Goal: Task Accomplishment & Management: Manage account settings

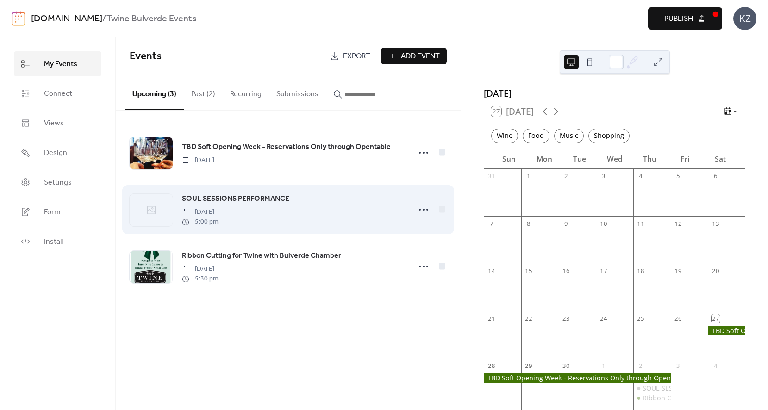
scroll to position [70, 0]
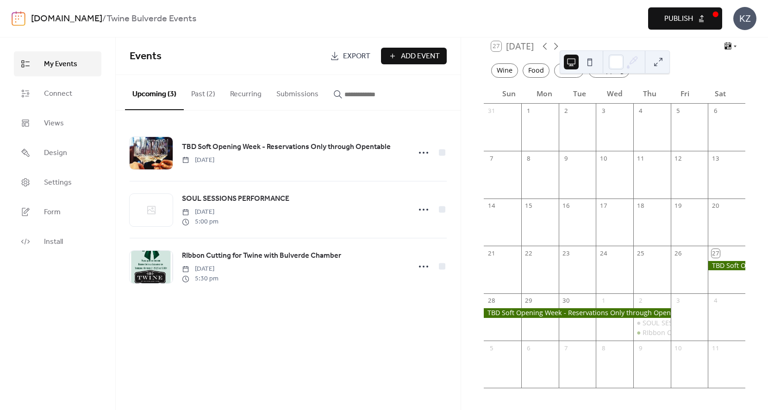
click at [605, 313] on div at bounding box center [577, 312] width 187 height 9
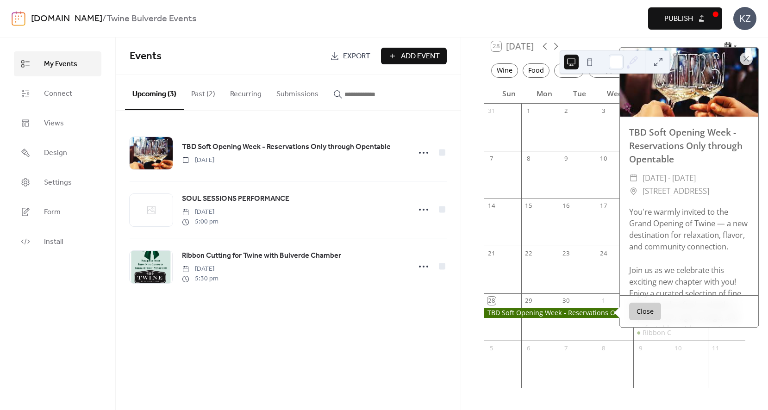
click at [462, 102] on div "[DATE] 28 [DATE] Wine Food Music Shopping Sun Mon Tue Wed Thu Fri Sat 31 1 2 3 …" at bounding box center [614, 224] width 307 height 373
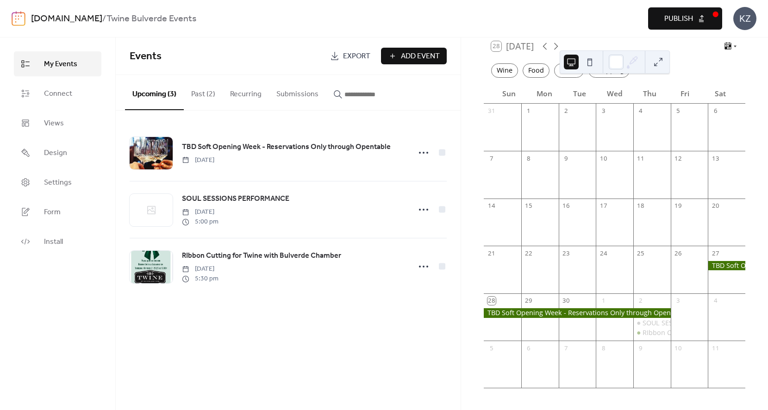
click at [588, 16] on div "Preview Publish" at bounding box center [573, 18] width 297 height 22
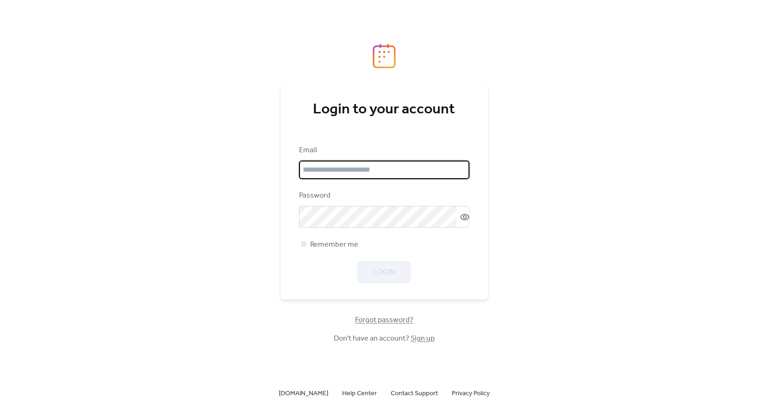
type input "**********"
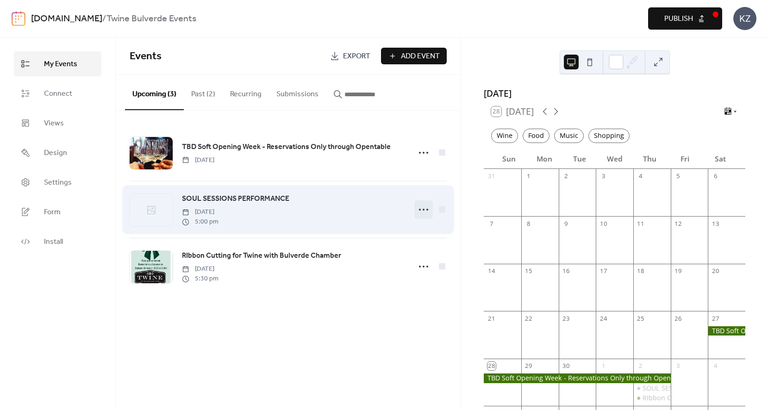
click at [426, 213] on icon at bounding box center [423, 209] width 15 height 15
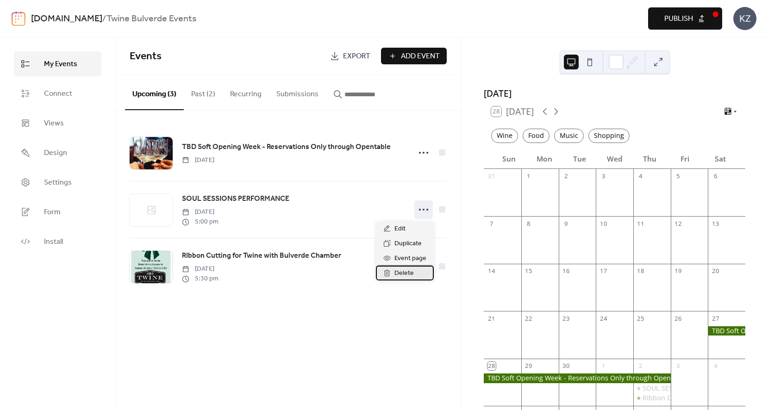
click at [404, 274] on span "Delete" at bounding box center [403, 273] width 19 height 11
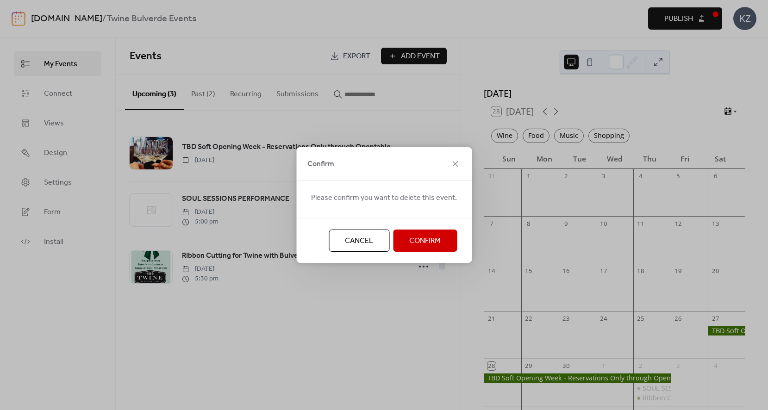
click at [420, 240] on span "Confirm" at bounding box center [424, 241] width 31 height 11
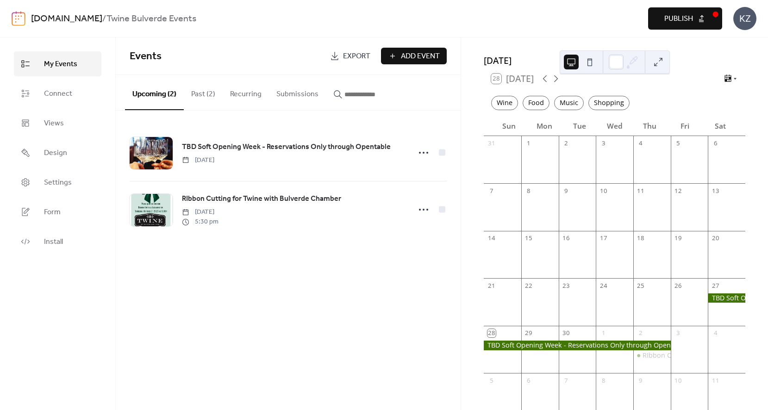
scroll to position [36, 0]
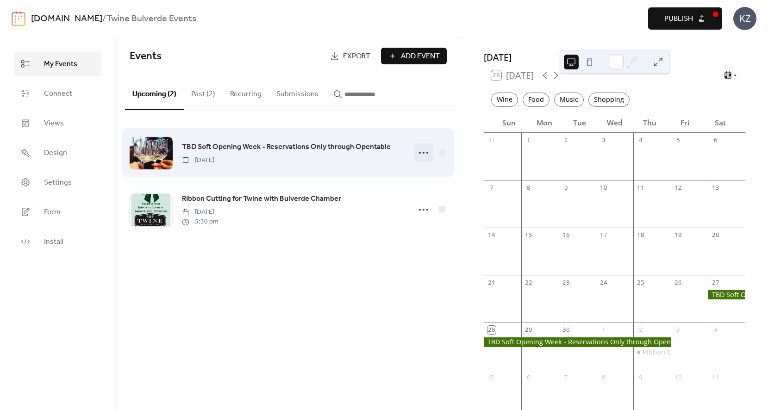
click at [422, 156] on icon at bounding box center [423, 152] width 15 height 15
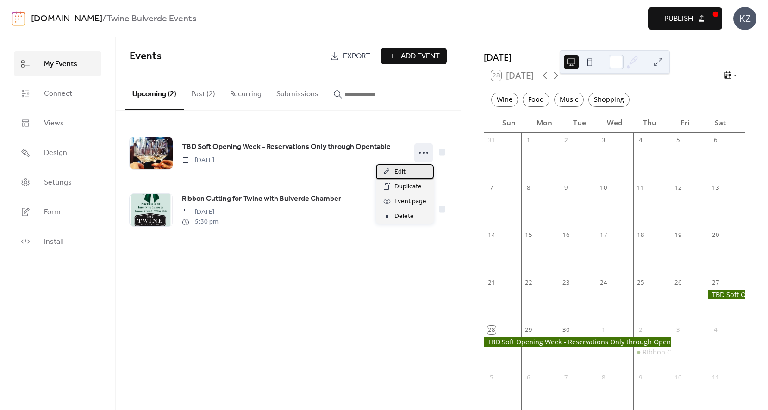
click at [411, 173] on div "Edit" at bounding box center [405, 171] width 58 height 15
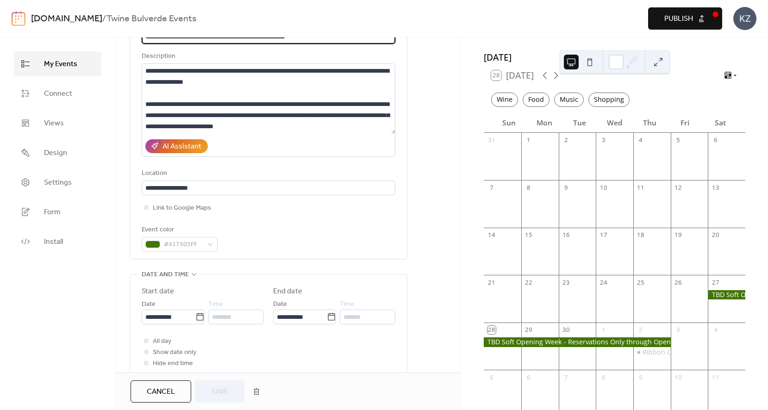
scroll to position [87, 0]
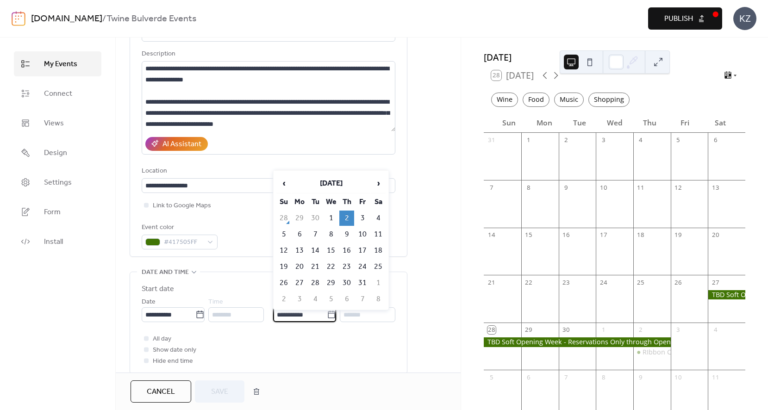
click at [301, 321] on input "**********" at bounding box center [300, 314] width 54 height 15
click at [377, 220] on td "4" at bounding box center [378, 218] width 15 height 15
type input "**********"
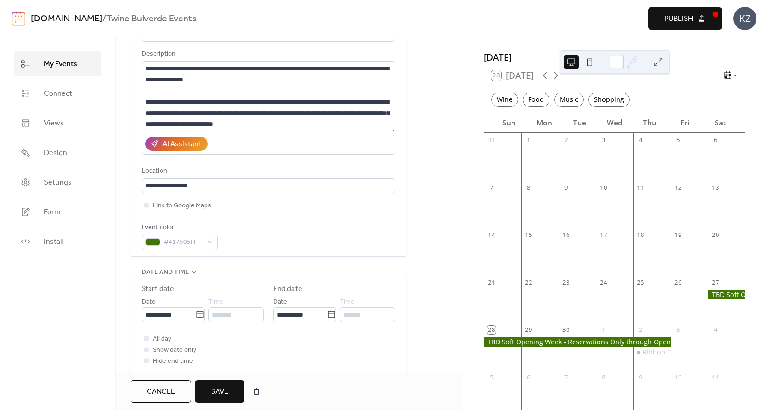
click at [225, 388] on span "Save" at bounding box center [219, 392] width 17 height 11
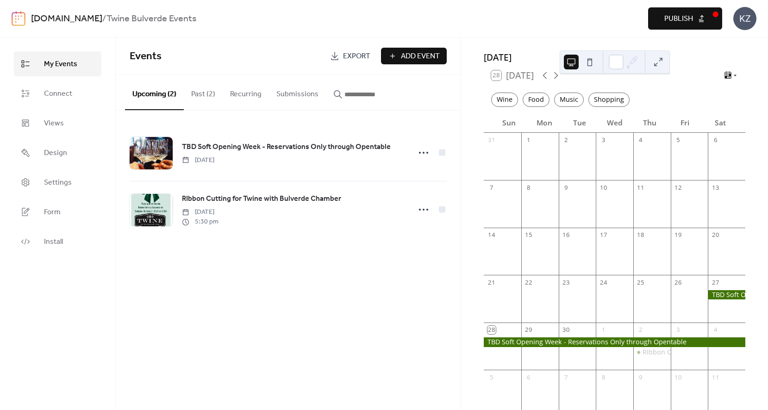
click at [675, 15] on span "Publish" at bounding box center [678, 18] width 29 height 11
